Goal: Task Accomplishment & Management: Use online tool/utility

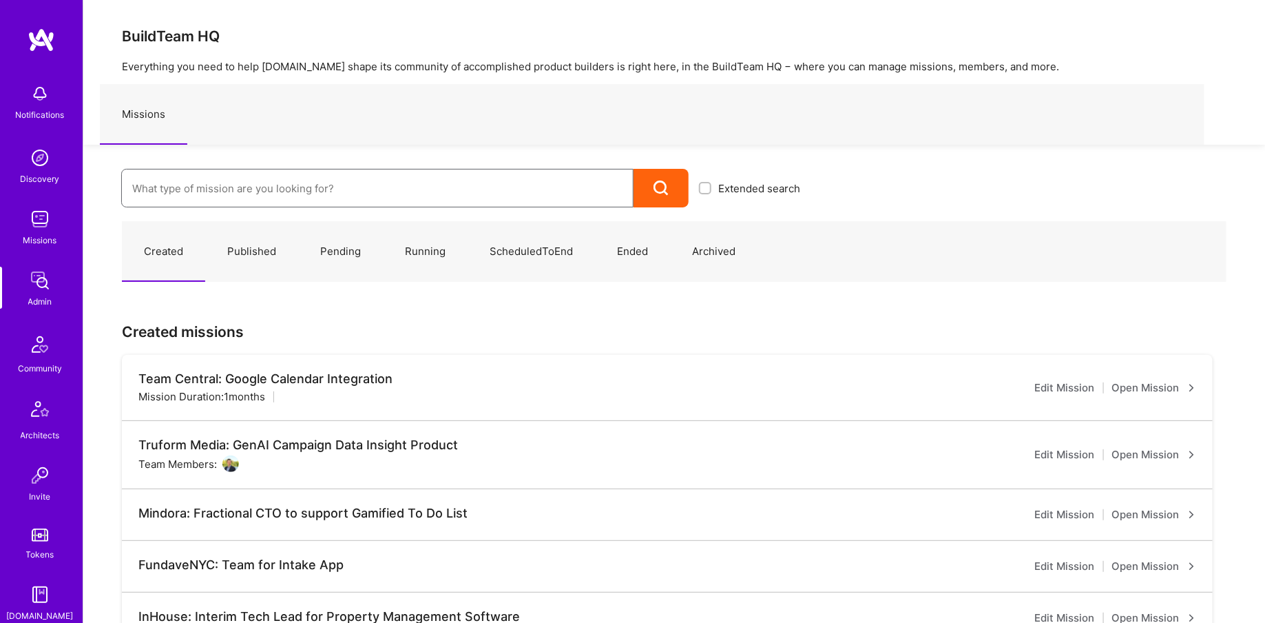
click at [172, 200] on input at bounding box center [377, 188] width 490 height 35
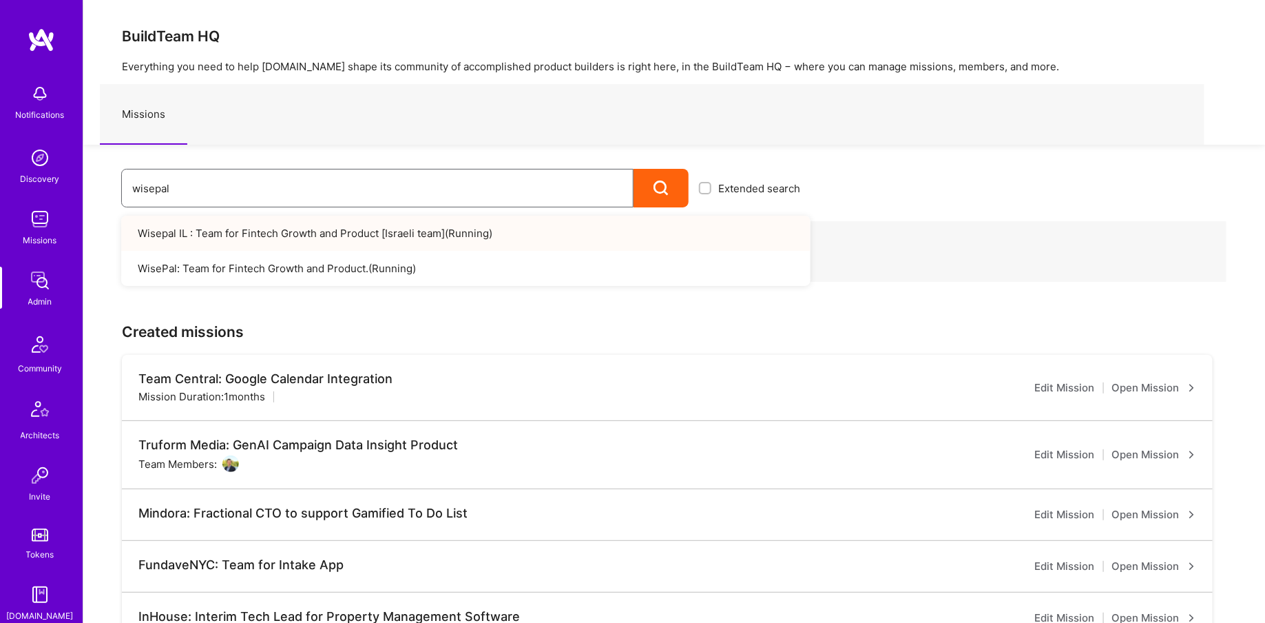
type input "wisepal"
click at [289, 242] on link "Wisepal IL : Team for Fintech Growth and Product [Israeli team] ( Running )" at bounding box center [466, 233] width 690 height 35
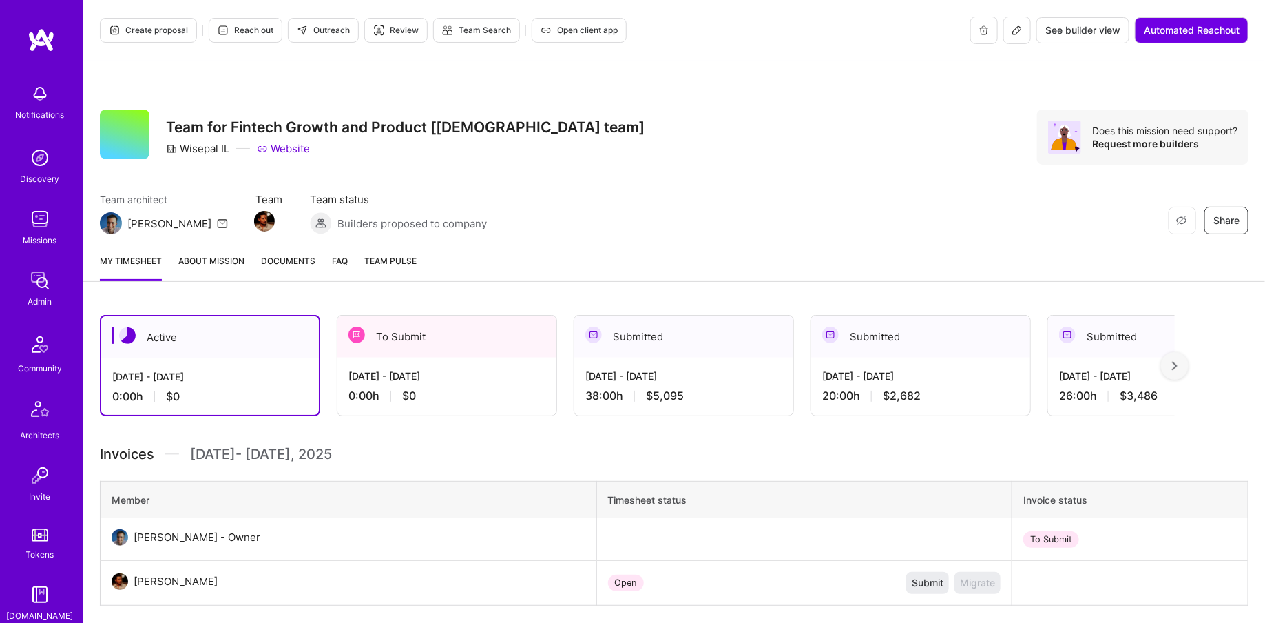
click at [1019, 33] on icon at bounding box center [1017, 30] width 11 height 11
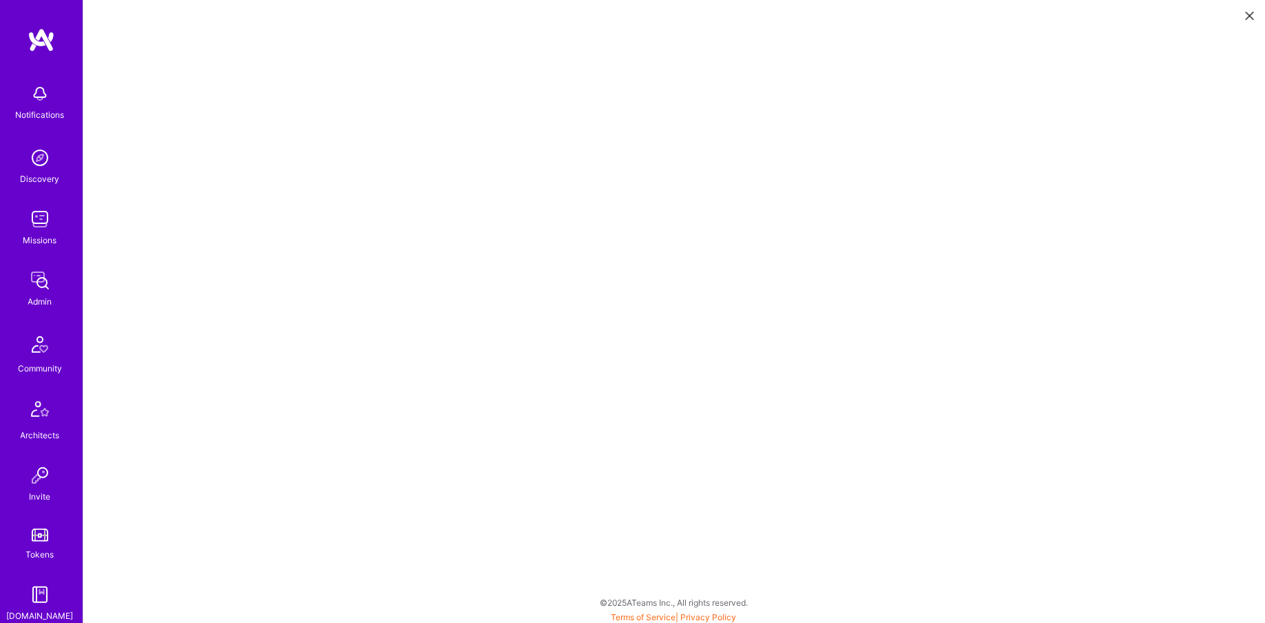
scroll to position [3, 0]
